Goal: Information Seeking & Learning: Learn about a topic

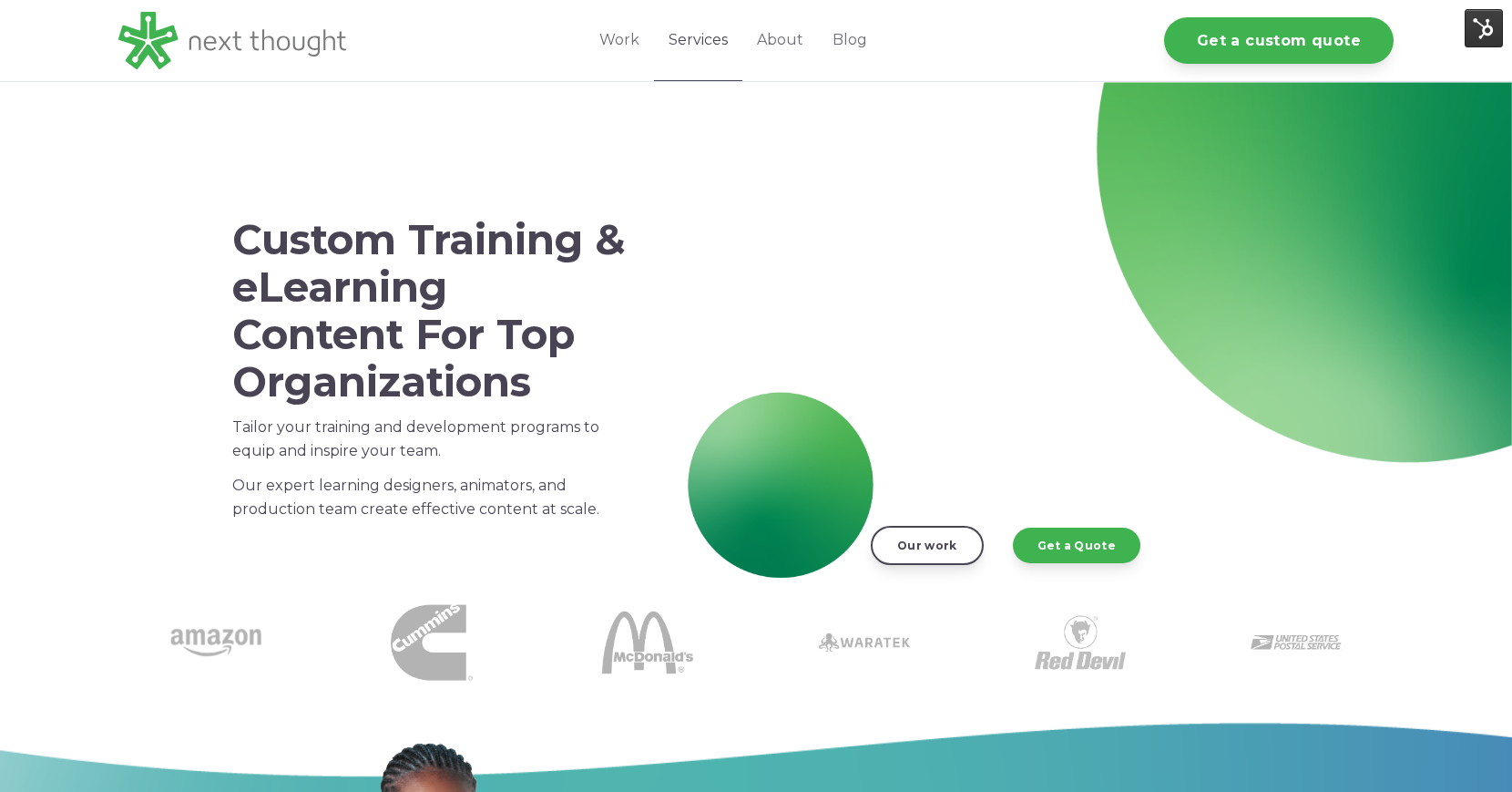
click at [707, 36] on link "Services" at bounding box center [698, 40] width 88 height 81
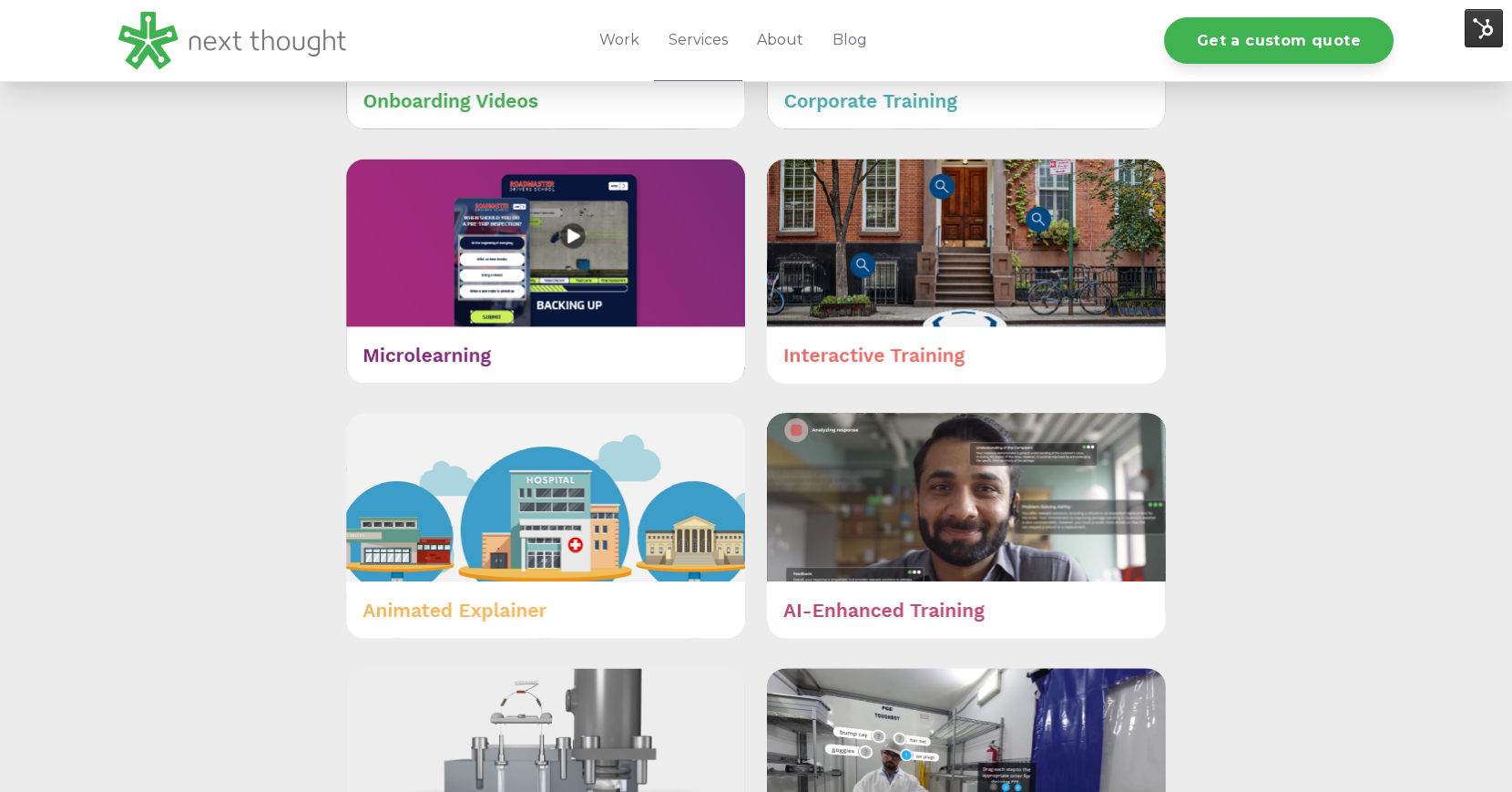
scroll to position [1063, 0]
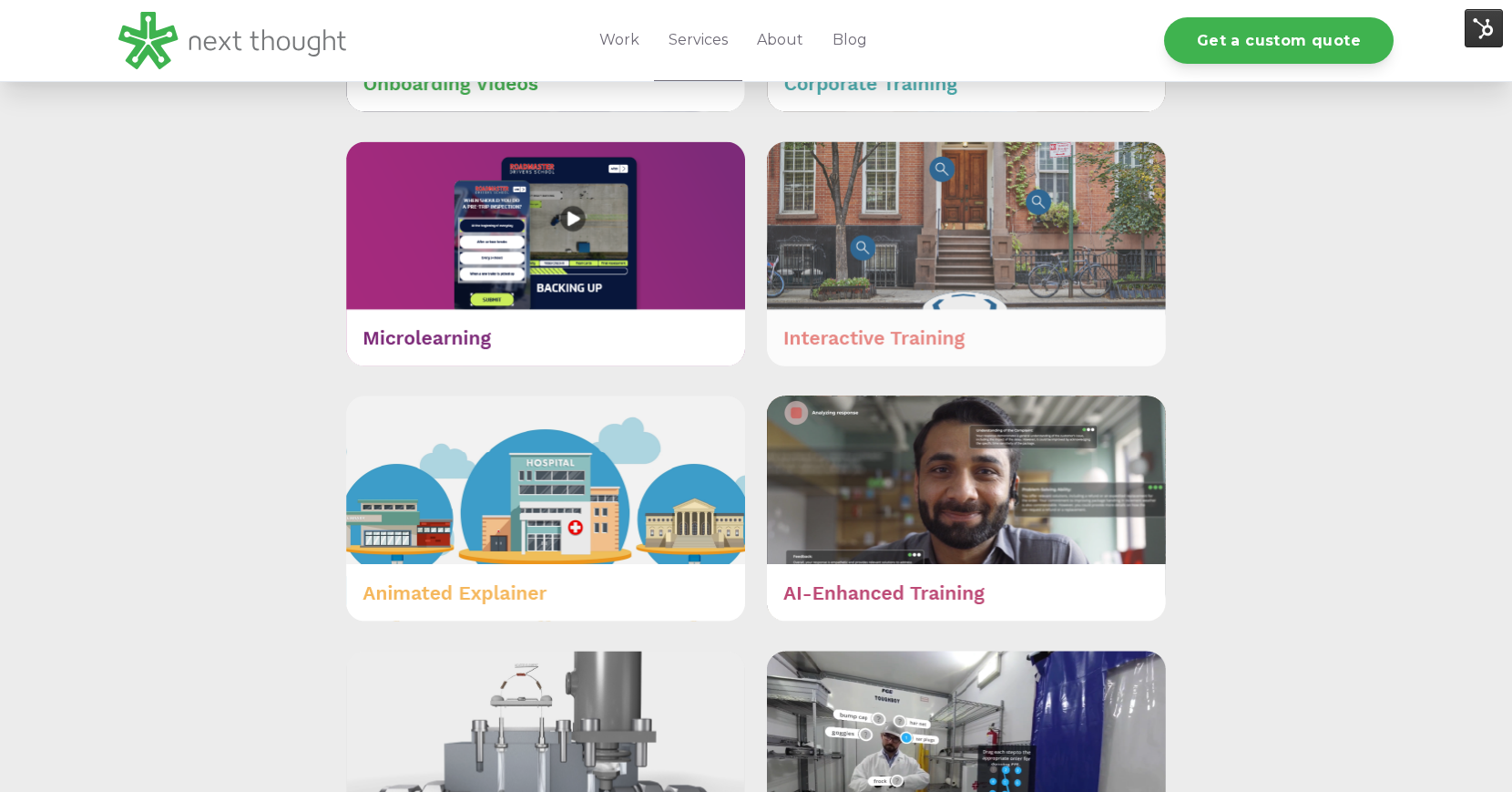
click at [860, 339] on img at bounding box center [966, 254] width 399 height 226
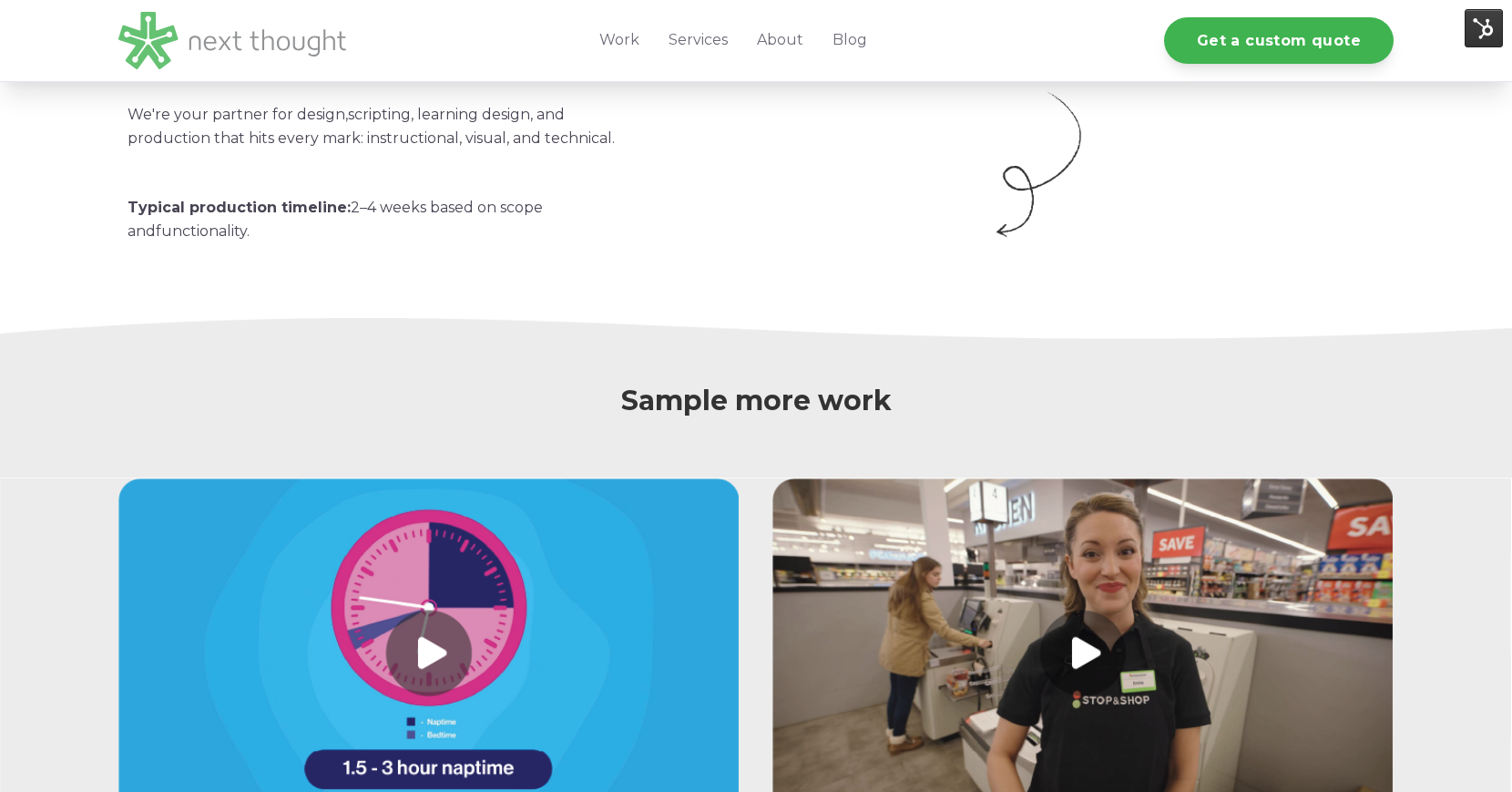
scroll to position [3514, 0]
